Goal: Task Accomplishment & Management: Use online tool/utility

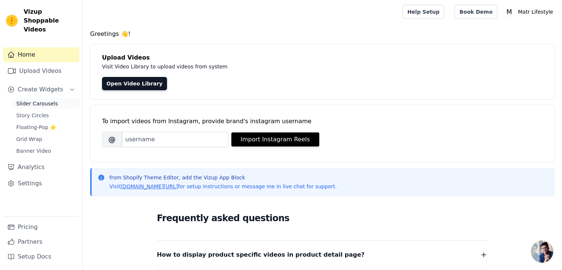
click at [37, 100] on span "Slider Carousels" at bounding box center [37, 103] width 42 height 7
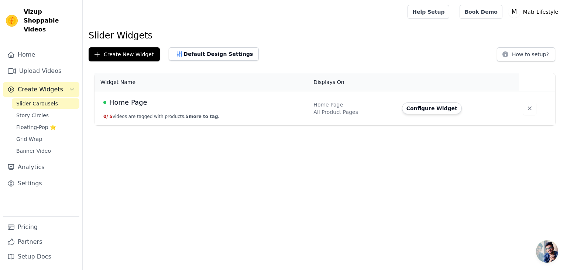
click at [150, 107] on td "Home Page 0 / 5 videos are tagged with products. 5 more to tag." at bounding box center [202, 108] width 215 height 34
click at [142, 114] on button "0 / 5 videos are tagged with products. 5 more to tag." at bounding box center [161, 116] width 116 height 6
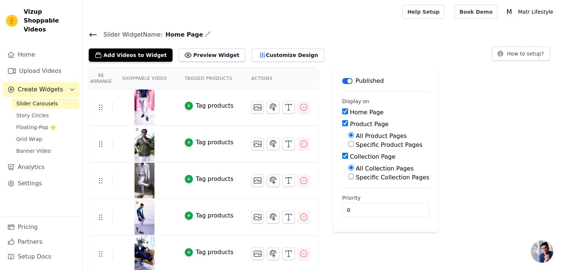
click at [183, 100] on td "Tag products" at bounding box center [209, 107] width 66 height 37
click at [185, 102] on div "button" at bounding box center [189, 106] width 8 height 8
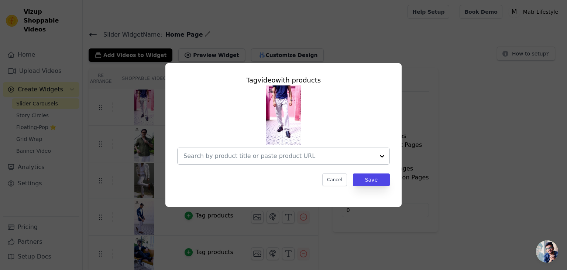
click at [233, 155] on input "text" at bounding box center [279, 155] width 191 height 9
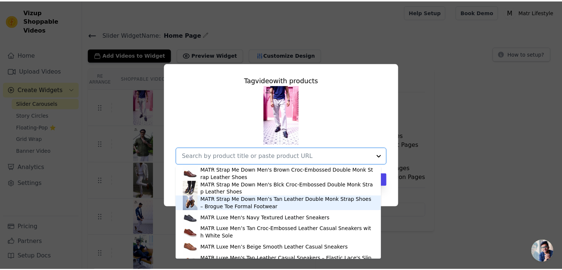
scroll to position [285, 0]
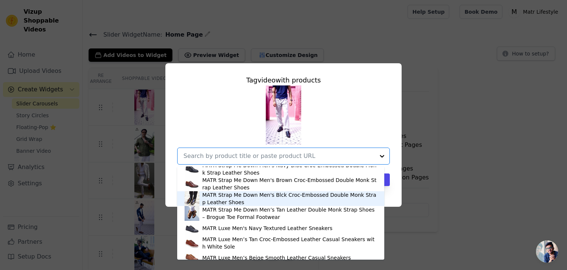
click at [457, 161] on div "Tag video with products MATR Lifestyle Men’s Black Textured Leather Ankle Boots…" at bounding box center [283, 134] width 543 height 167
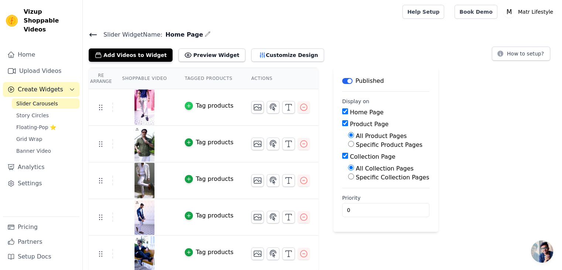
click at [186, 105] on icon "button" at bounding box center [188, 105] width 5 height 5
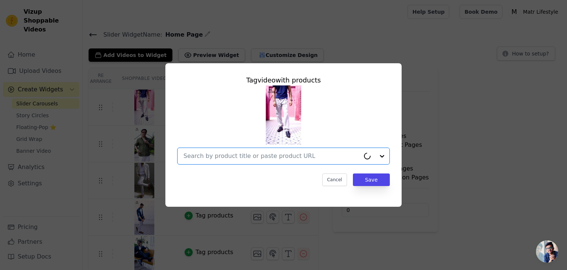
click at [213, 153] on input "text" at bounding box center [272, 155] width 176 height 9
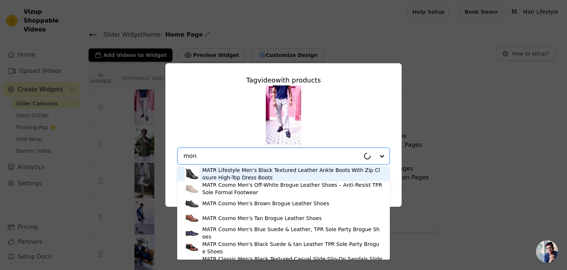
type input "[DEMOGRAPHIC_DATA]"
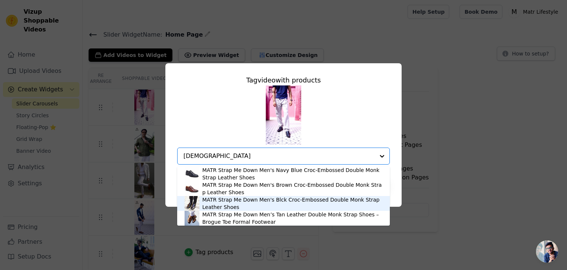
click at [262, 201] on div "MATR Strap Me Down Men's Blck Croc-Embossed Double Monk Strap Leather Shoes" at bounding box center [292, 203] width 180 height 15
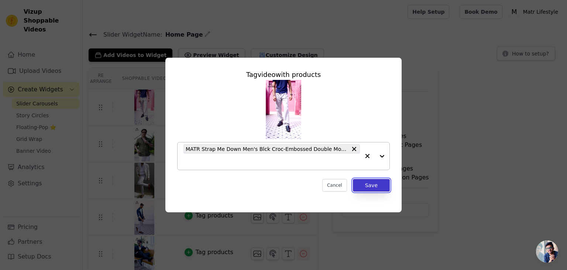
click at [373, 187] on button "Save" at bounding box center [371, 185] width 37 height 13
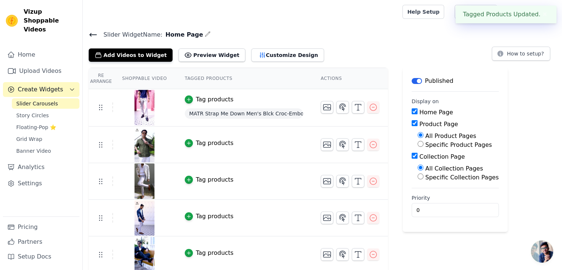
click at [206, 142] on div "Tag products" at bounding box center [215, 142] width 38 height 9
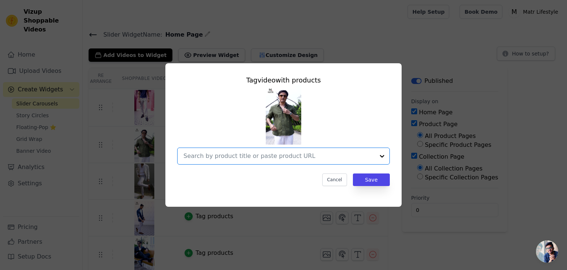
click at [213, 154] on input "text" at bounding box center [279, 155] width 191 height 9
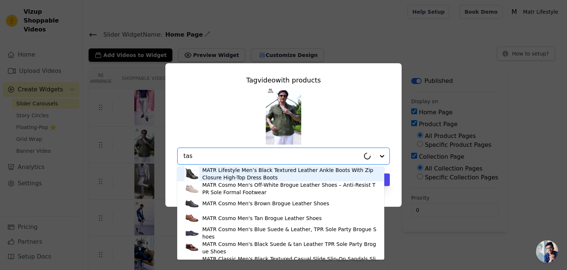
type input "tass"
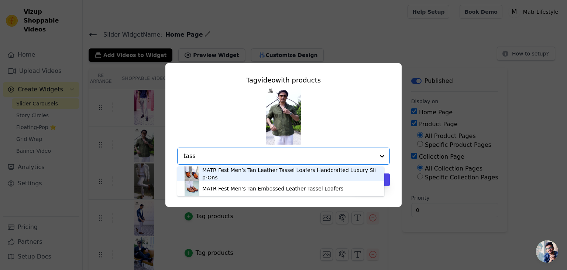
click at [233, 175] on div "MATR Fest Men’s Tan Leather Tassel Loafers Handcrafted Luxury Slip-Ons" at bounding box center [289, 173] width 175 height 15
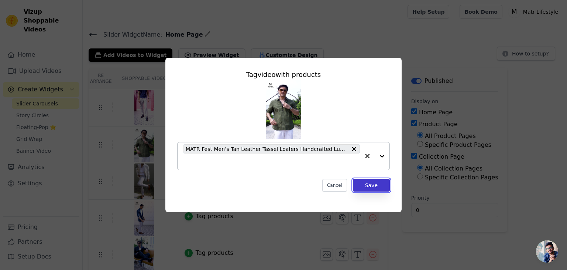
click at [368, 185] on button "Save" at bounding box center [371, 185] width 37 height 13
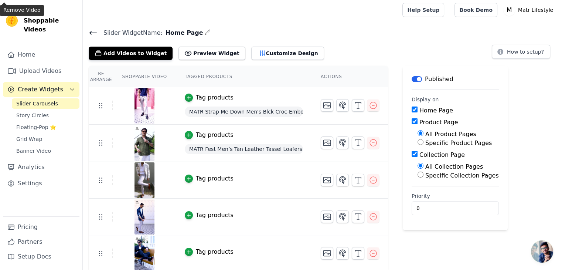
scroll to position [3, 0]
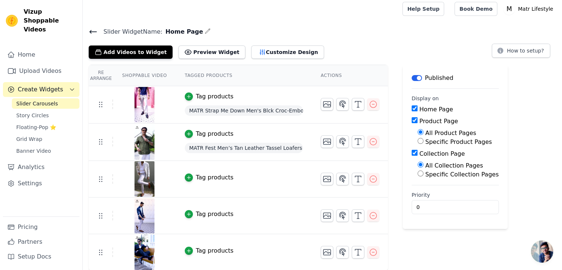
click at [199, 176] on div "Tag products" at bounding box center [215, 177] width 38 height 9
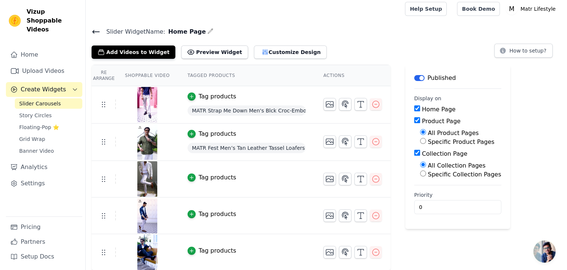
scroll to position [0, 0]
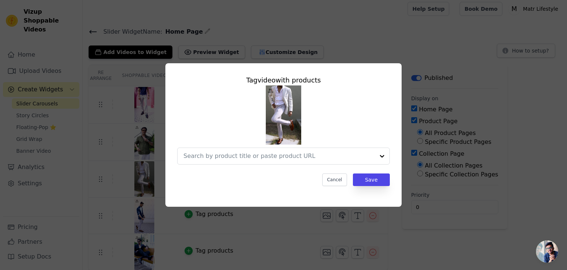
click at [227, 138] on div at bounding box center [283, 124] width 213 height 79
click at [222, 150] on div at bounding box center [279, 156] width 191 height 16
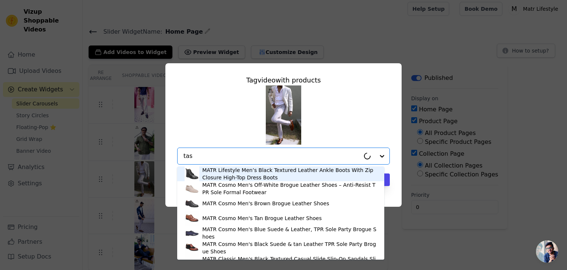
type input "tass"
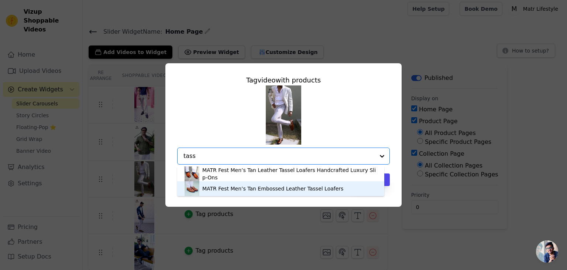
click at [238, 191] on div "MATR Fest Men’s Tan Embossed Leather Tassel Loafers" at bounding box center [272, 188] width 141 height 7
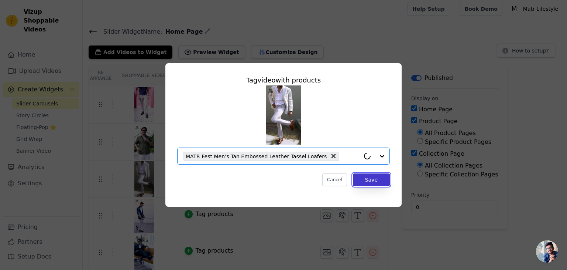
click at [372, 185] on button "Save" at bounding box center [371, 179] width 37 height 13
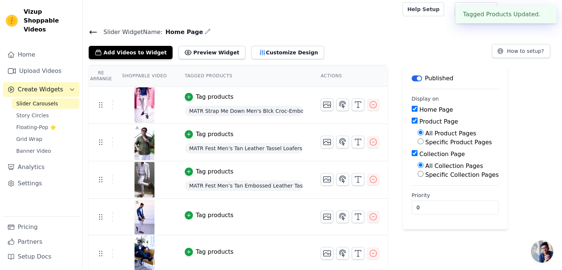
scroll to position [3, 0]
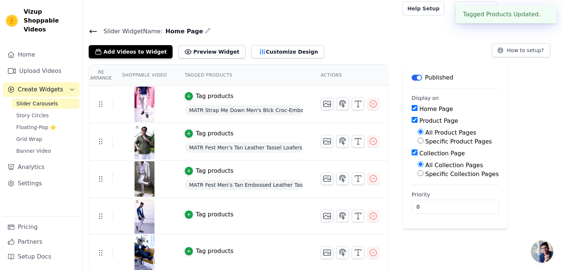
click at [199, 215] on div "Tag products" at bounding box center [215, 214] width 38 height 9
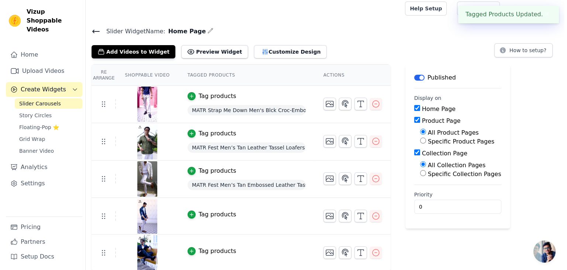
scroll to position [0, 0]
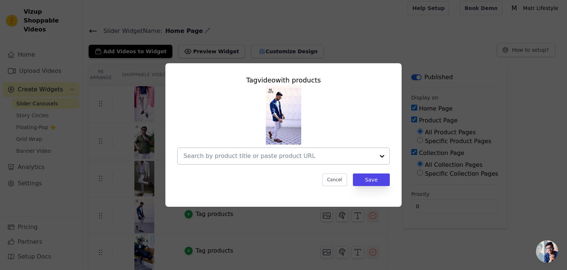
click at [293, 155] on input "text" at bounding box center [279, 155] width 191 height 9
click at [224, 142] on div at bounding box center [283, 124] width 213 height 79
click at [220, 155] on input "text" at bounding box center [279, 155] width 191 height 9
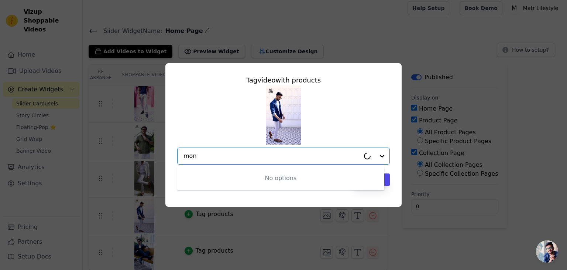
type input "[DEMOGRAPHIC_DATA]"
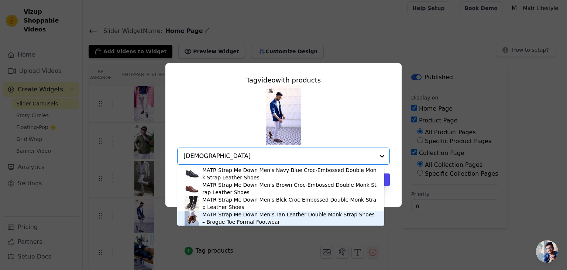
click at [224, 217] on div "MATR Strap Me Down Men’s Tan Leather Double Monk Strap Shoes – Brogue Toe Forma…" at bounding box center [289, 217] width 175 height 15
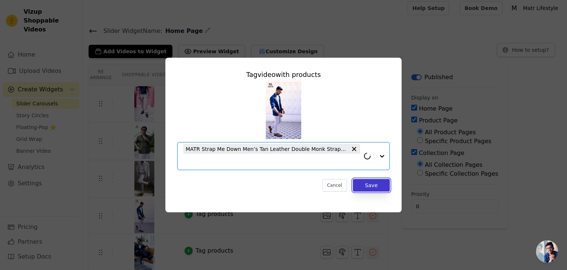
click at [381, 185] on button "Save" at bounding box center [371, 185] width 37 height 13
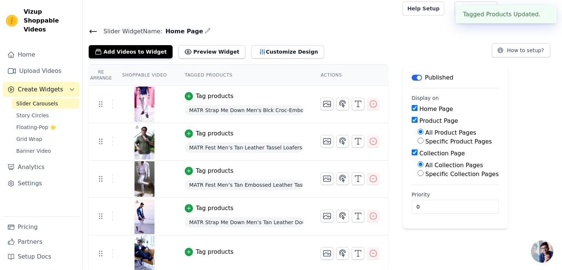
scroll to position [4, 0]
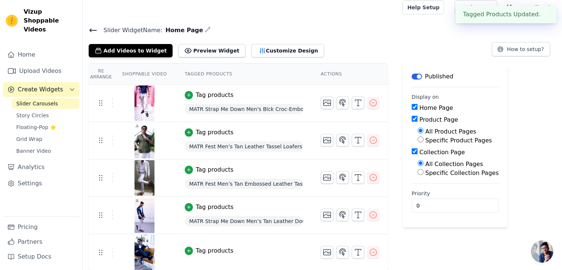
click at [206, 253] on div "Tag products" at bounding box center [215, 250] width 38 height 9
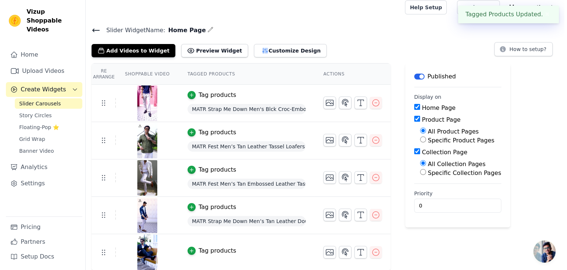
scroll to position [0, 0]
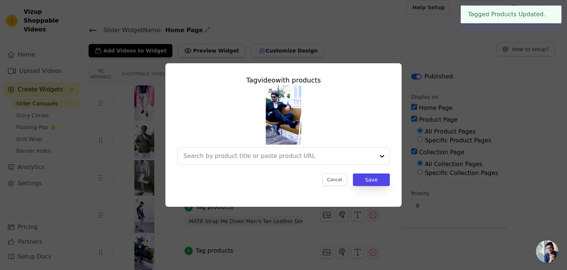
click at [235, 165] on div "Tag video with products Cancel Save" at bounding box center [283, 130] width 224 height 123
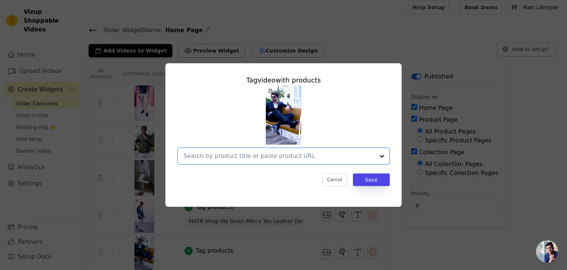
click at [233, 158] on input "text" at bounding box center [279, 155] width 191 height 9
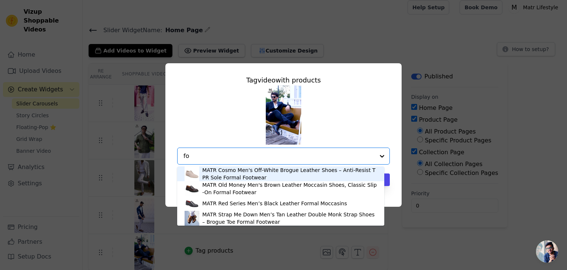
type input "f"
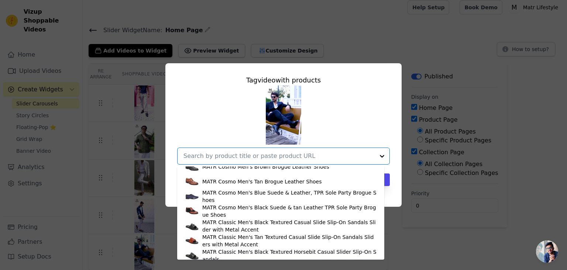
scroll to position [37, 0]
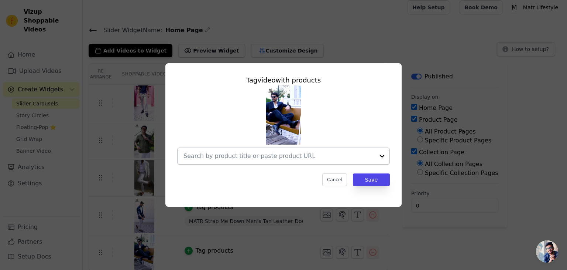
click at [257, 168] on div "Tag video with products Cancel Save" at bounding box center [283, 130] width 224 height 123
click at [252, 161] on div at bounding box center [279, 156] width 191 height 16
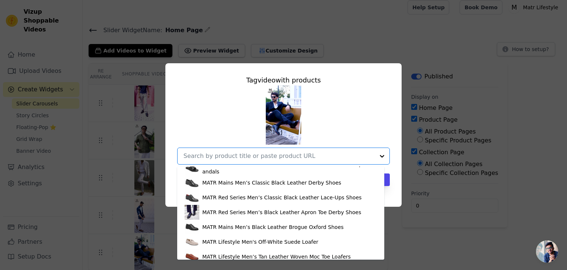
scroll to position [148, 0]
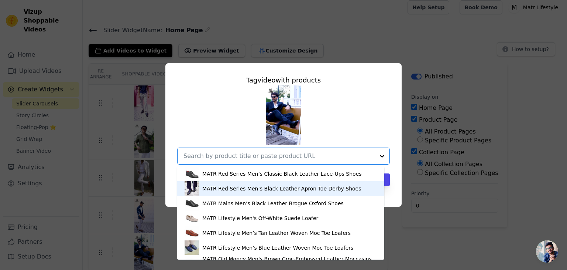
click at [240, 191] on div "MATR Red Series Men’s Black Leather Apron Toe Derby Shoes" at bounding box center [281, 188] width 159 height 7
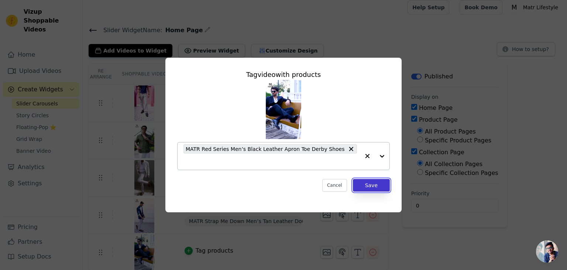
click at [377, 179] on button "Save" at bounding box center [371, 185] width 37 height 13
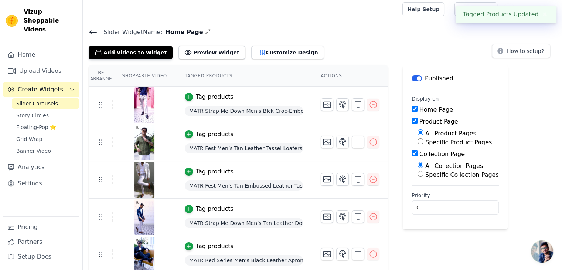
scroll to position [5, 0]
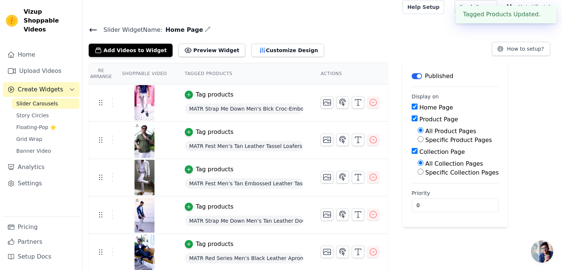
click at [272, 27] on h4 "Slider Widget Name: Home Page" at bounding box center [322, 30] width 467 height 10
